Goal: Information Seeking & Learning: Learn about a topic

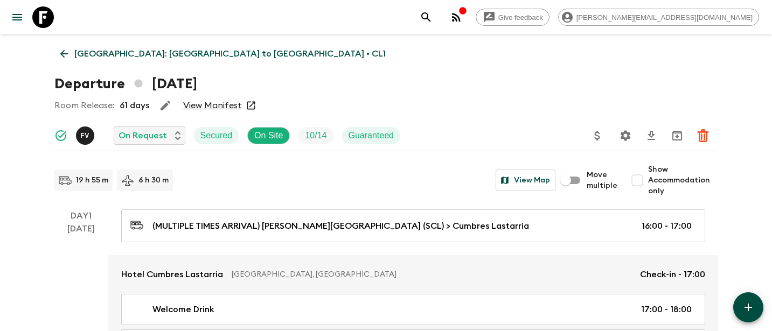
click at [46, 21] on icon at bounding box center [43, 17] width 22 height 22
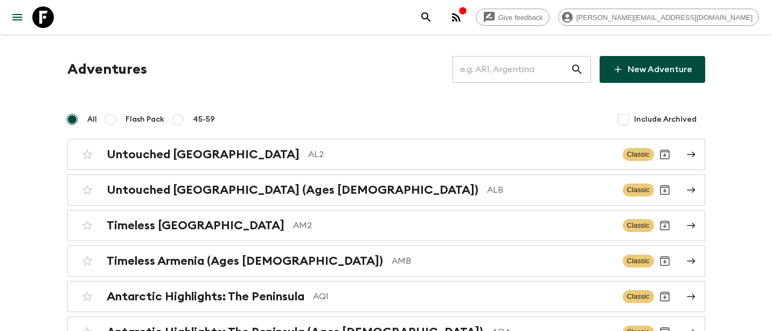
click at [555, 72] on input "text" at bounding box center [512, 69] width 118 height 30
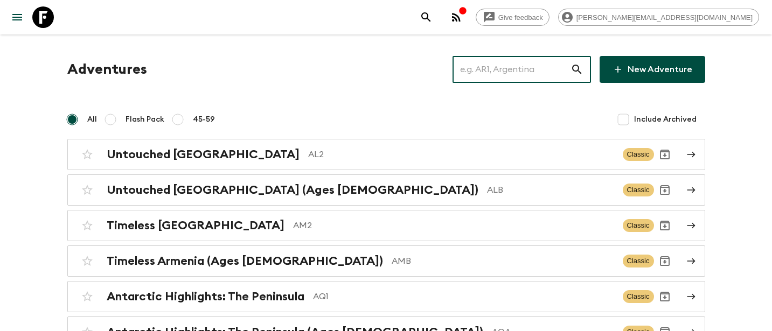
click at [536, 68] on input "text" at bounding box center [512, 69] width 118 height 30
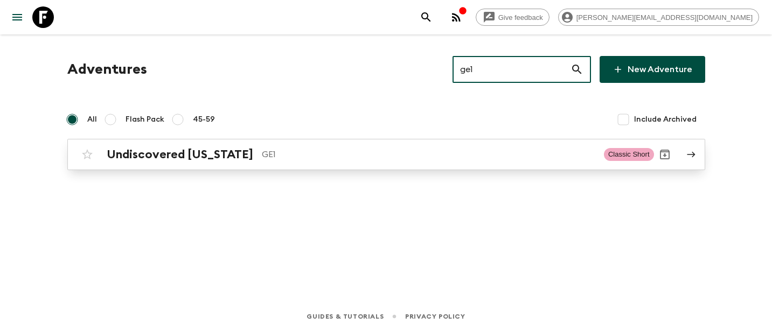
type input "ge1"
click at [262, 160] on p "GE1" at bounding box center [429, 154] width 334 height 13
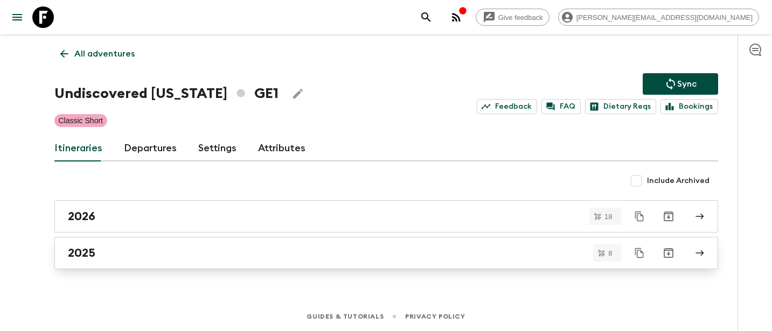
click at [115, 253] on div "2025" at bounding box center [376, 253] width 617 height 14
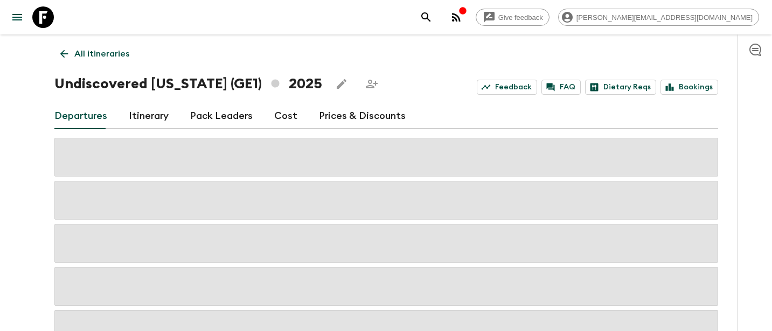
click at [142, 113] on link "Itinerary" at bounding box center [149, 116] width 40 height 26
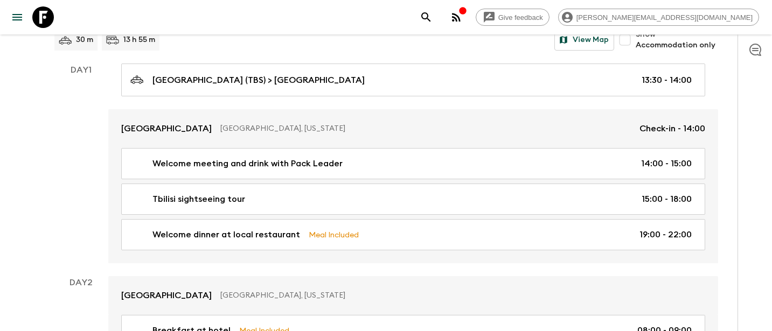
scroll to position [142, 0]
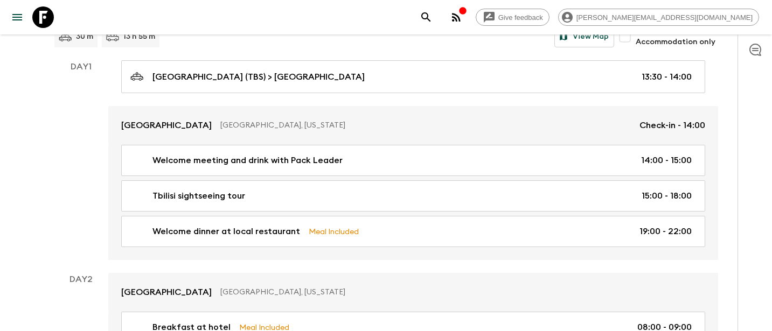
click at [45, 28] on link at bounding box center [43, 17] width 30 height 30
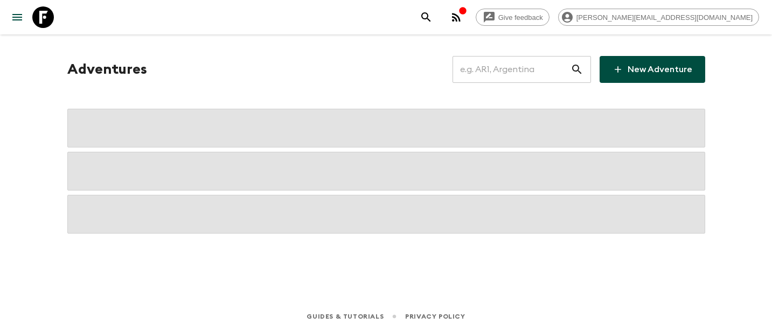
click at [534, 72] on input "text" at bounding box center [512, 69] width 118 height 30
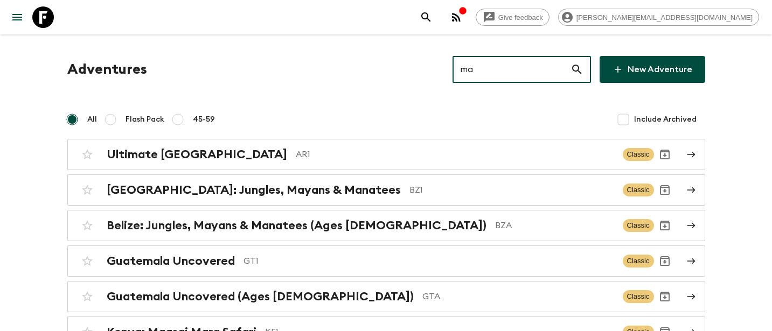
type input "ma4"
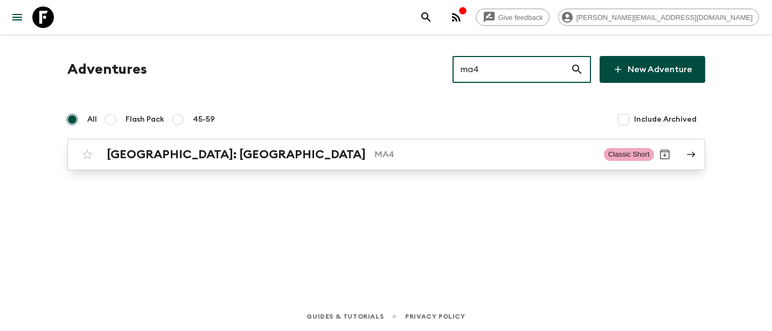
click at [248, 165] on div "[GEOGRAPHIC_DATA]: [GEOGRAPHIC_DATA] MA4 Classic Short" at bounding box center [366, 155] width 578 height 22
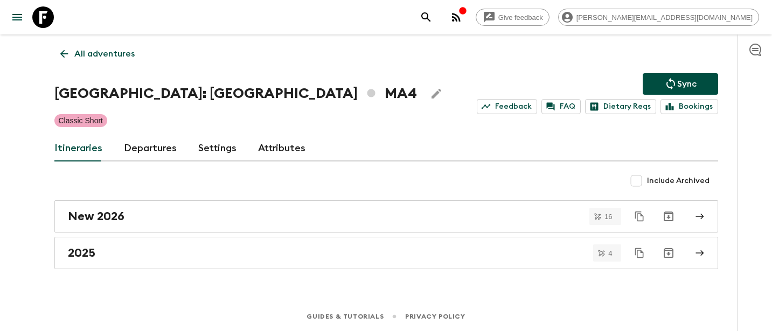
click at [155, 153] on link "Departures" at bounding box center [150, 149] width 53 height 26
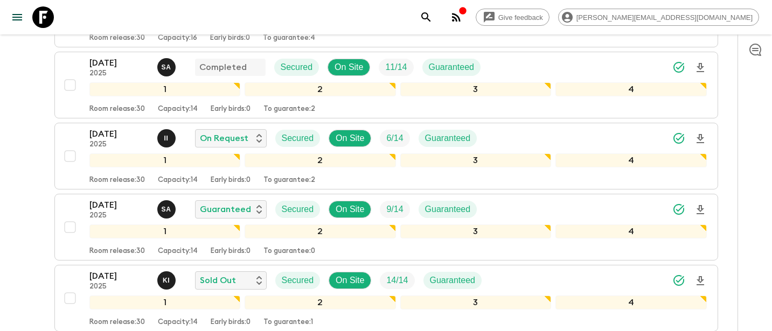
scroll to position [959, 0]
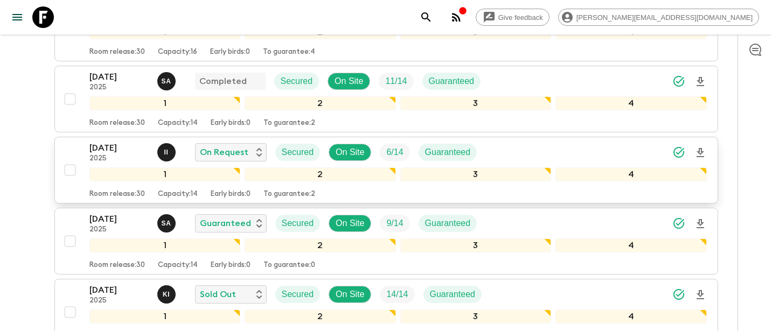
click at [122, 151] on p "[DATE]" at bounding box center [118, 148] width 59 height 13
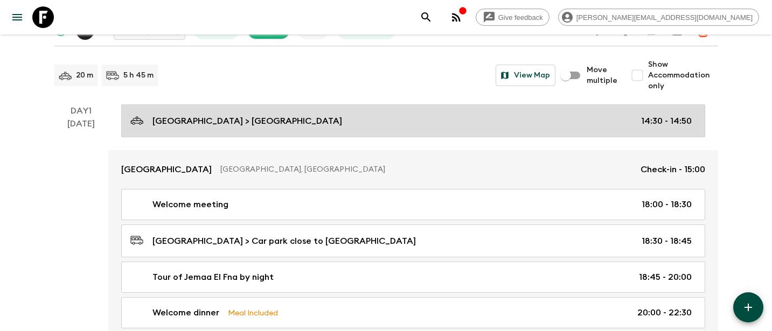
scroll to position [106, 0]
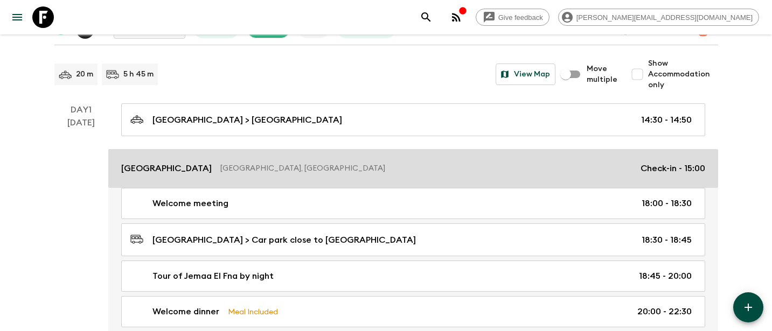
click at [261, 175] on div "[GEOGRAPHIC_DATA], [GEOGRAPHIC_DATA] Check-in - 15:00" at bounding box center [413, 168] width 584 height 13
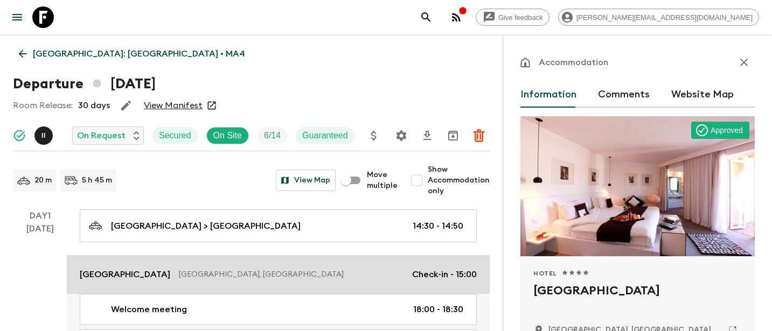
click at [244, 264] on link "[GEOGRAPHIC_DATA], [GEOGRAPHIC_DATA] Check-in - 15:00" at bounding box center [278, 274] width 423 height 39
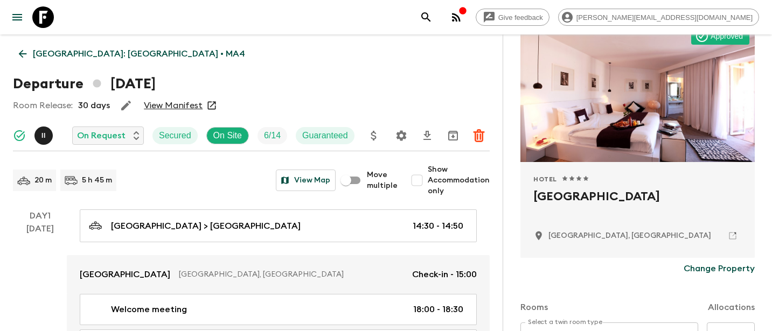
scroll to position [98, 0]
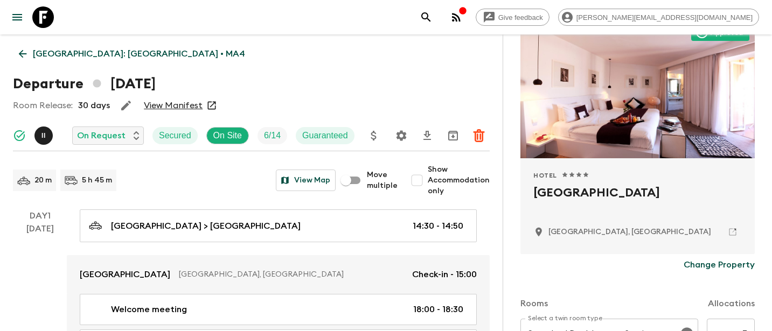
click at [735, 231] on icon at bounding box center [733, 232] width 10 height 10
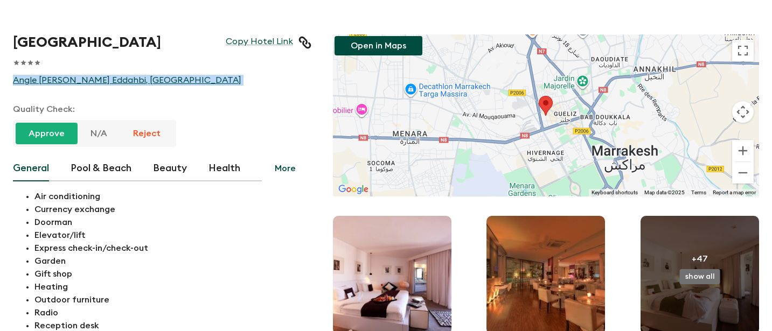
drag, startPoint x: 9, startPoint y: 83, endPoint x: 136, endPoint y: 96, distance: 127.8
click at [136, 96] on div "[GEOGRAPHIC_DATA] Link 1 Star 2 Stars 3 Stars 4 Stars 5 Stars Angle [PERSON_NAM…" at bounding box center [151, 218] width 320 height 410
copy link "Angle [PERSON_NAME] Eddahbi, [GEOGRAPHIC_DATA]"
